Goal: Task Accomplishment & Management: Use online tool/utility

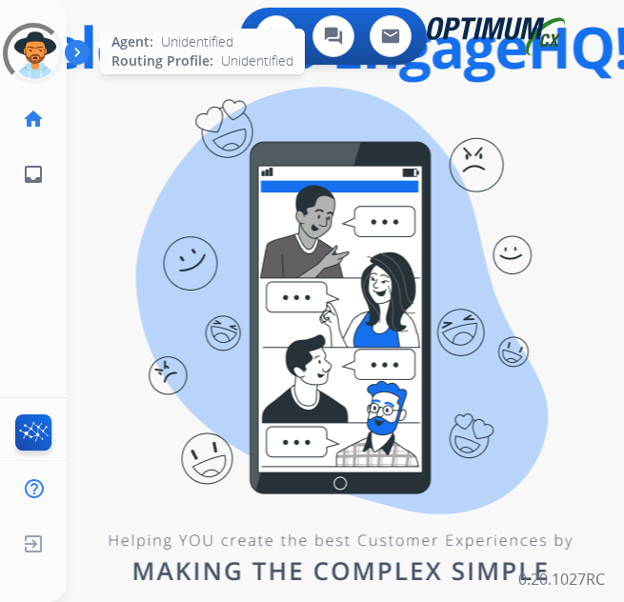
click at [17, 60] on div at bounding box center [33, 53] width 69 height 69
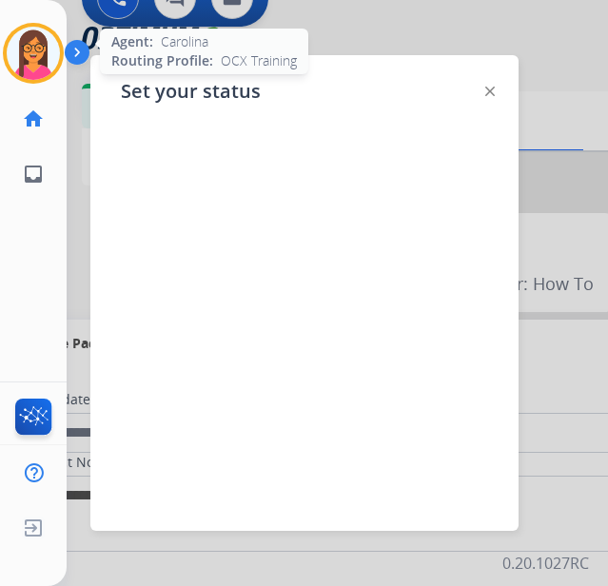
click at [36, 50] on img at bounding box center [33, 53] width 53 height 53
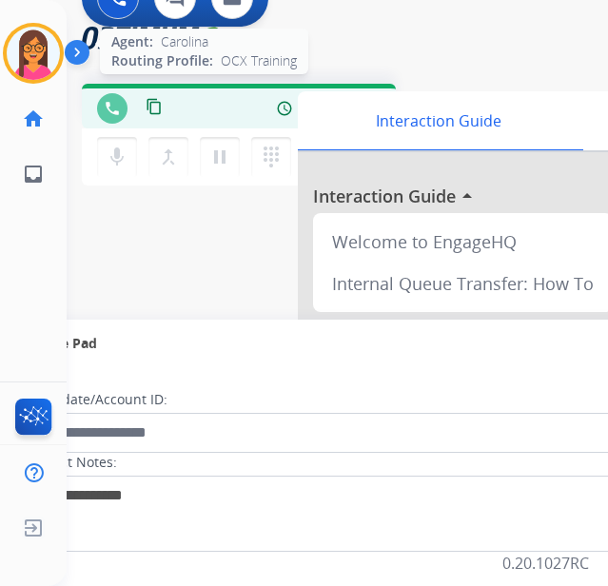
click at [36, 50] on img at bounding box center [33, 53] width 53 height 53
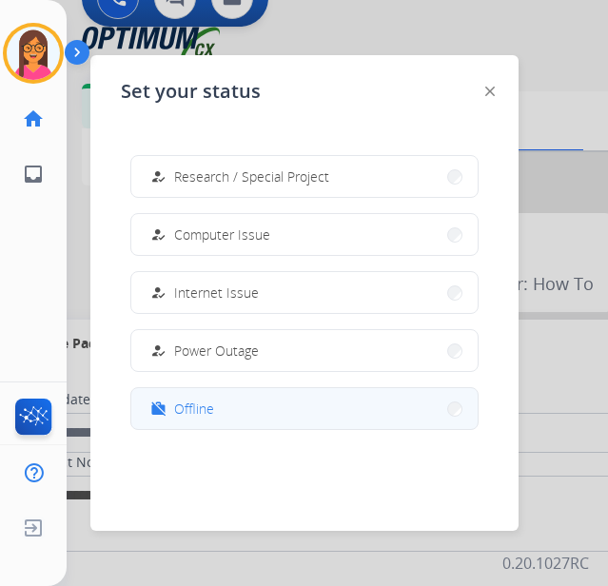
scroll to position [380, 0]
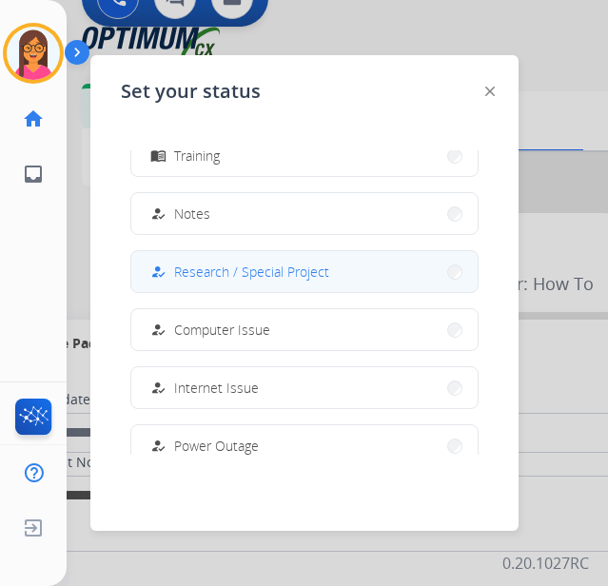
click at [261, 271] on span "Research / Special Project" at bounding box center [251, 272] width 155 height 20
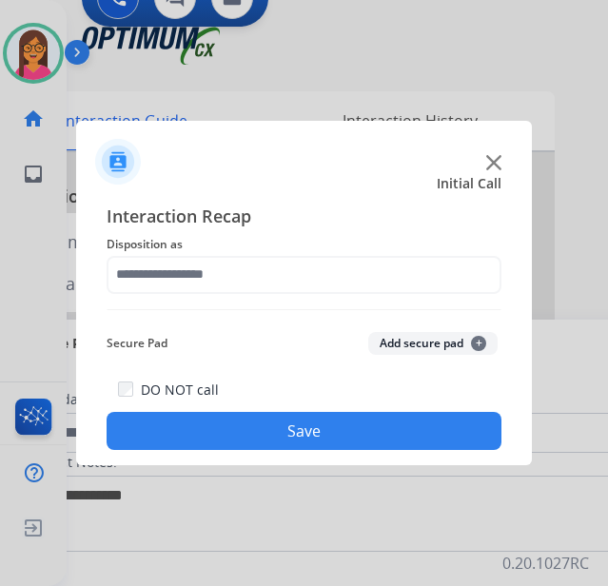
click at [500, 157] on img at bounding box center [494, 162] width 15 height 15
